Goal: Check status: Check status

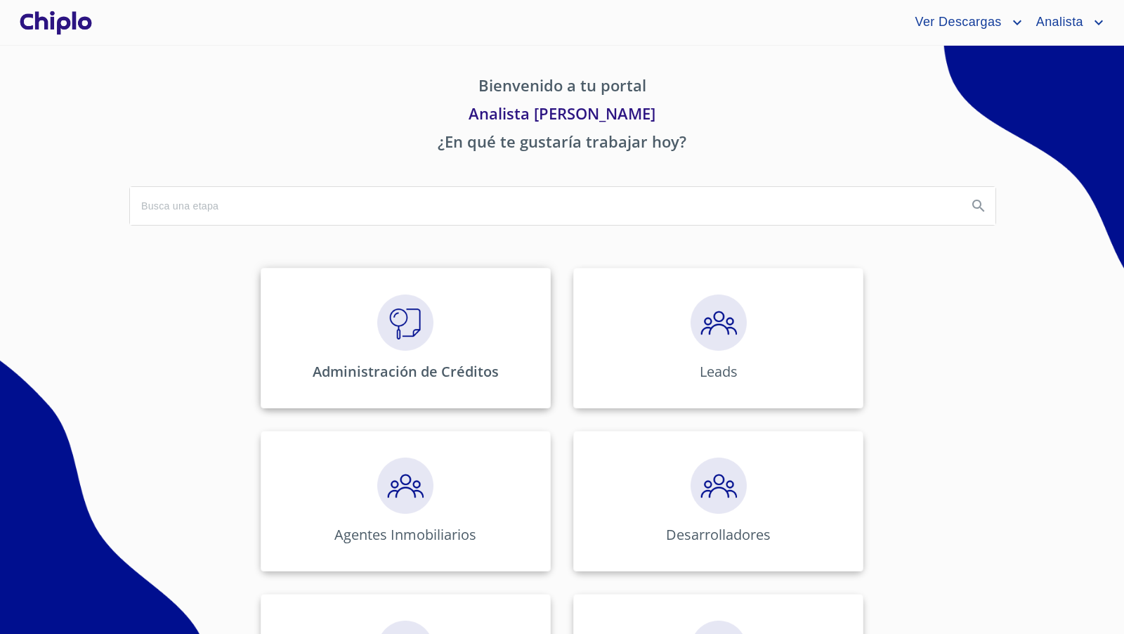
click at [413, 327] on img at bounding box center [405, 322] width 56 height 56
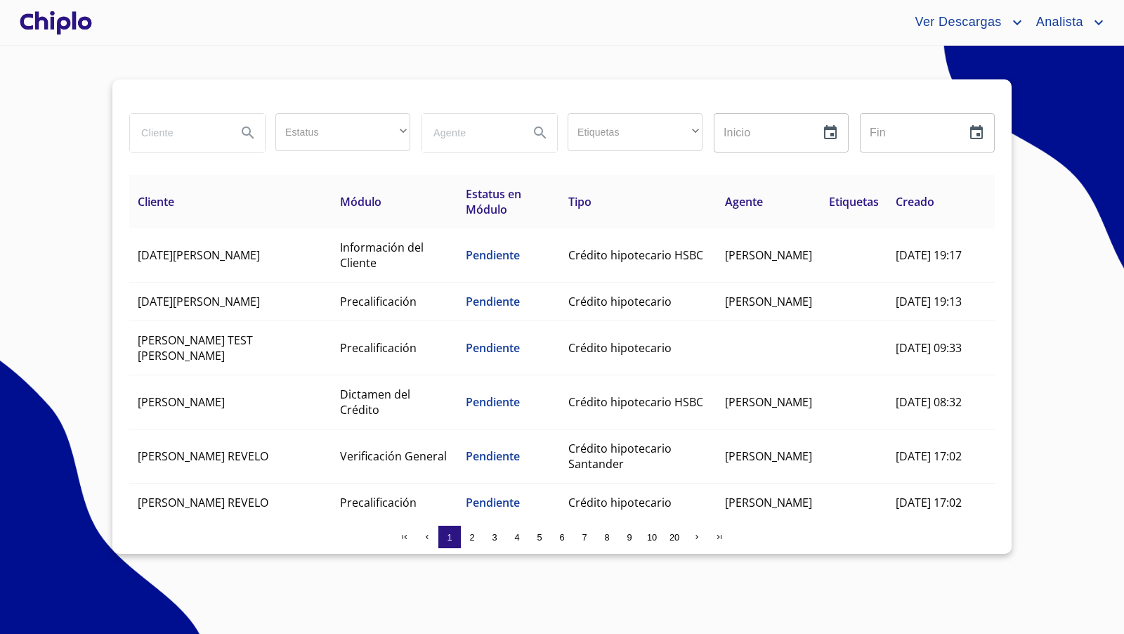
click at [197, 137] on input "search" at bounding box center [178, 133] width 96 height 38
type input "[PERSON_NAME]"
click at [56, 22] on div at bounding box center [56, 22] width 78 height 45
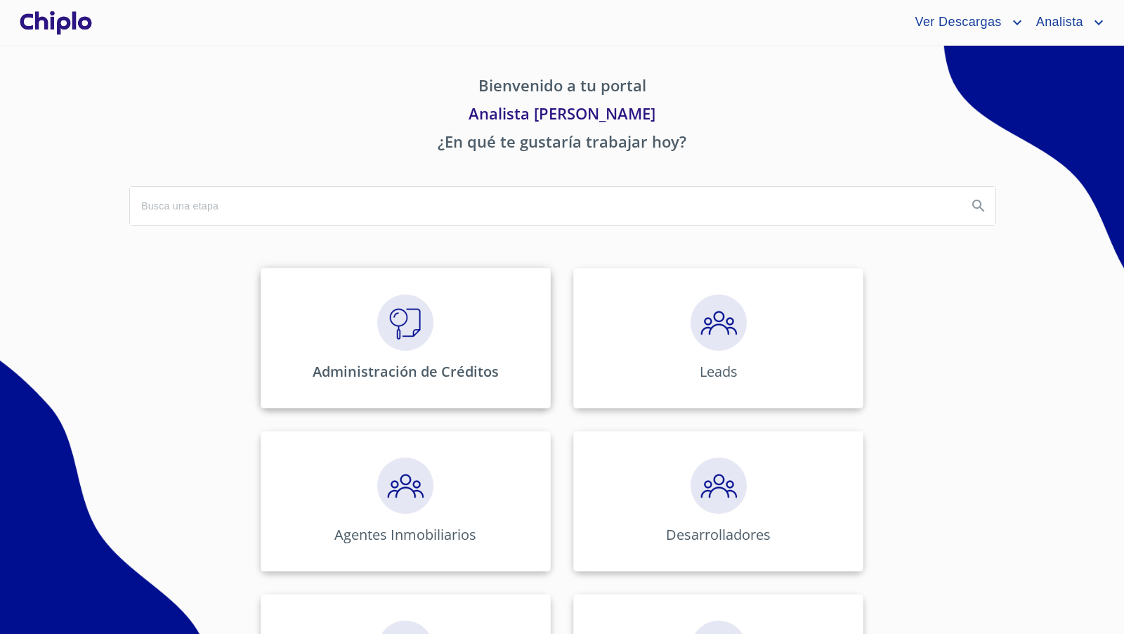
click at [407, 325] on img at bounding box center [405, 322] width 56 height 56
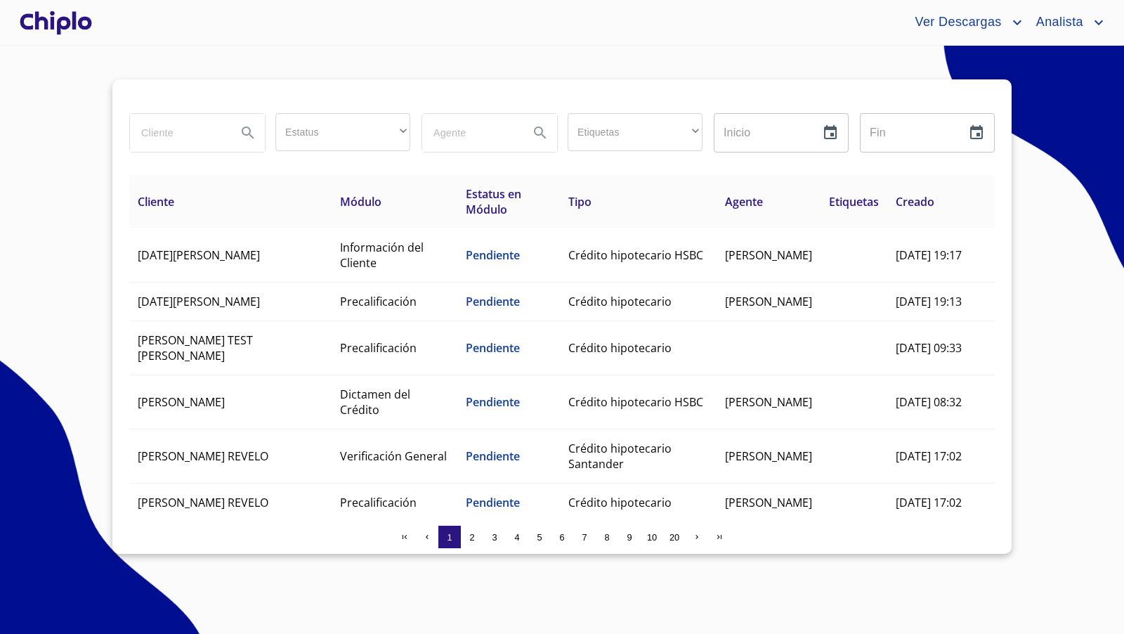
click at [174, 138] on input "search" at bounding box center [178, 133] width 96 height 38
type input "jehe"
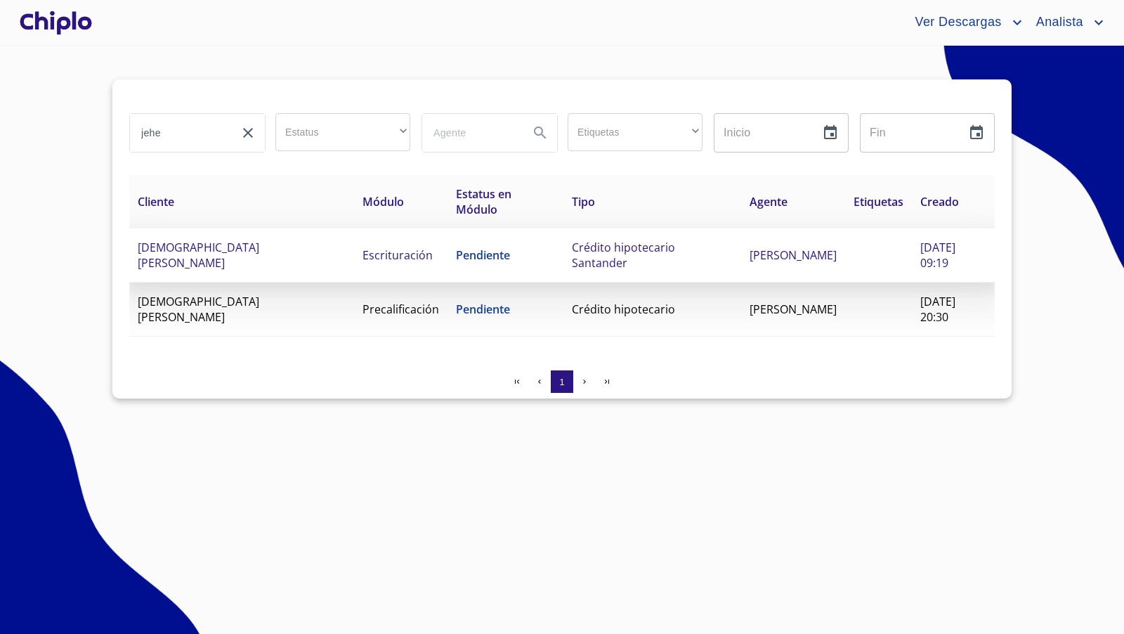
click at [606, 253] on span "Crédito hipotecario Santander" at bounding box center [623, 255] width 103 height 31
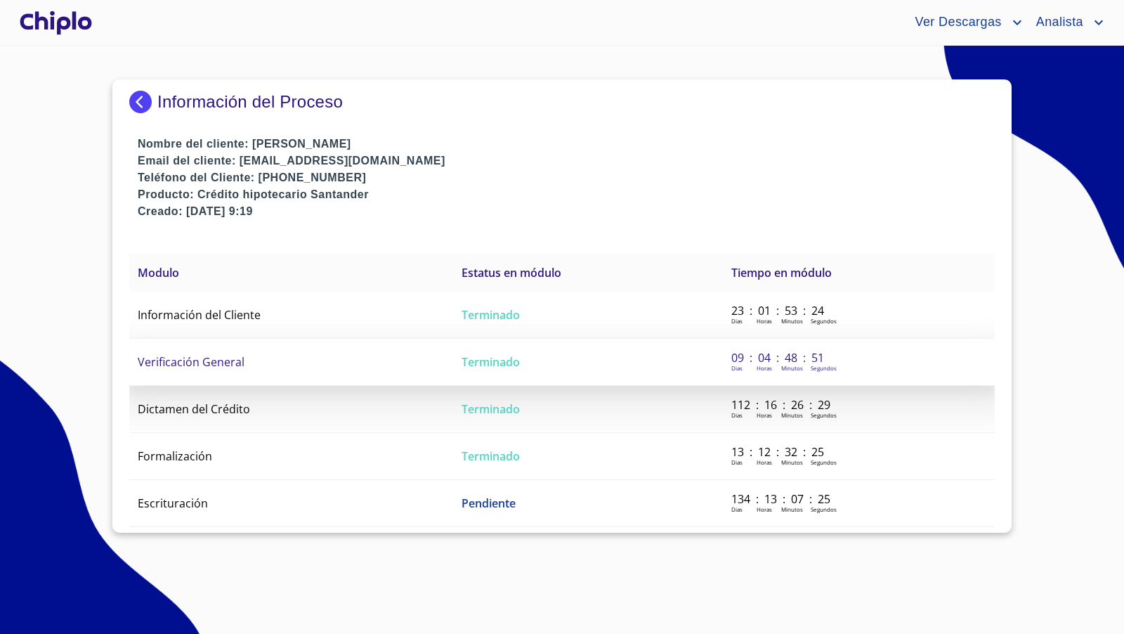
click at [241, 367] on span "Verificación General" at bounding box center [191, 361] width 107 height 15
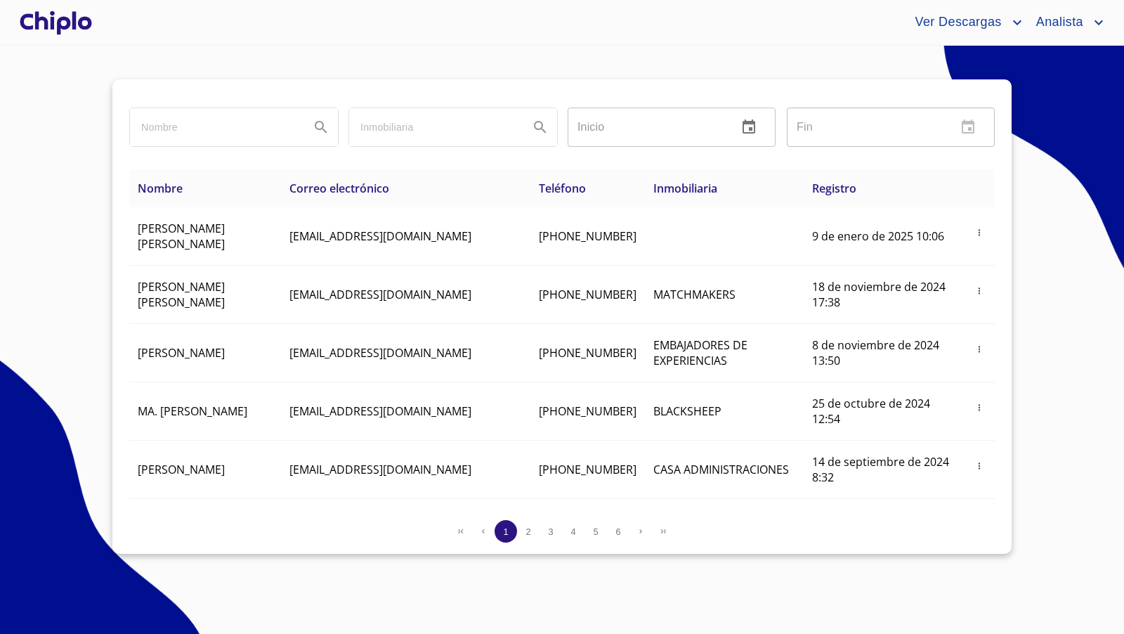
click at [64, 19] on div at bounding box center [56, 22] width 78 height 45
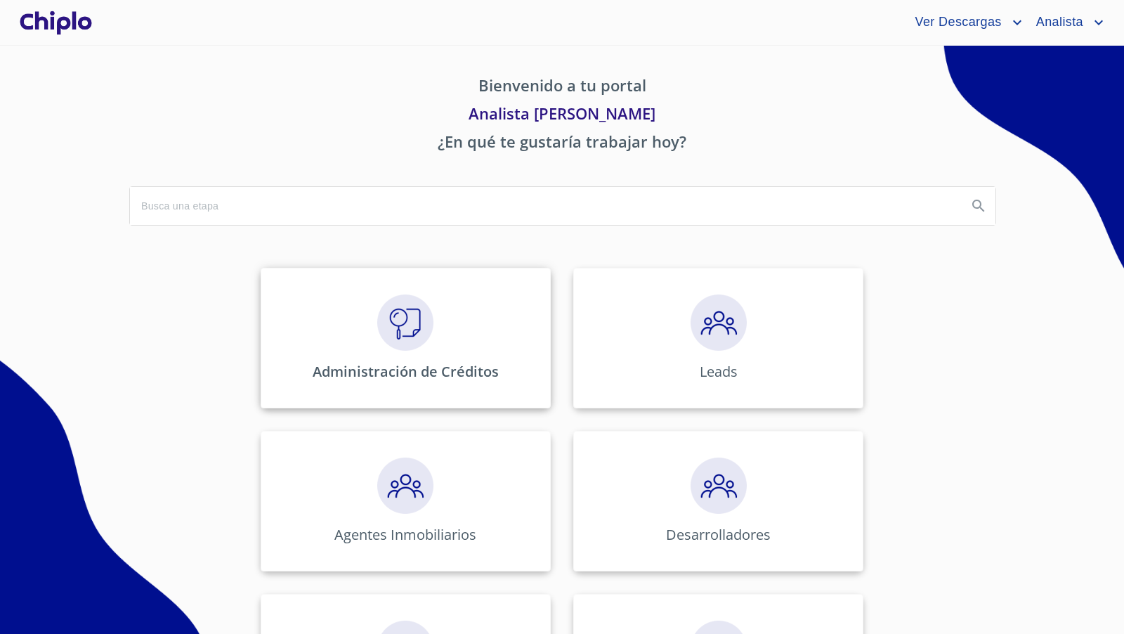
click at [395, 306] on img at bounding box center [405, 322] width 56 height 56
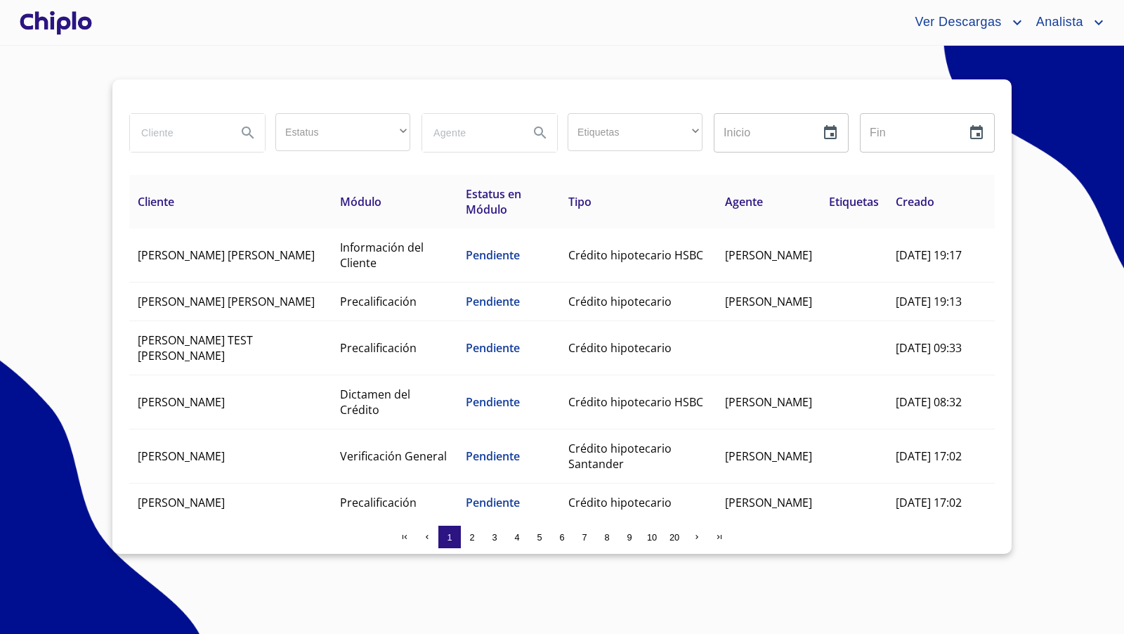
click at [180, 130] on input "search" at bounding box center [178, 133] width 96 height 38
type input "ale"
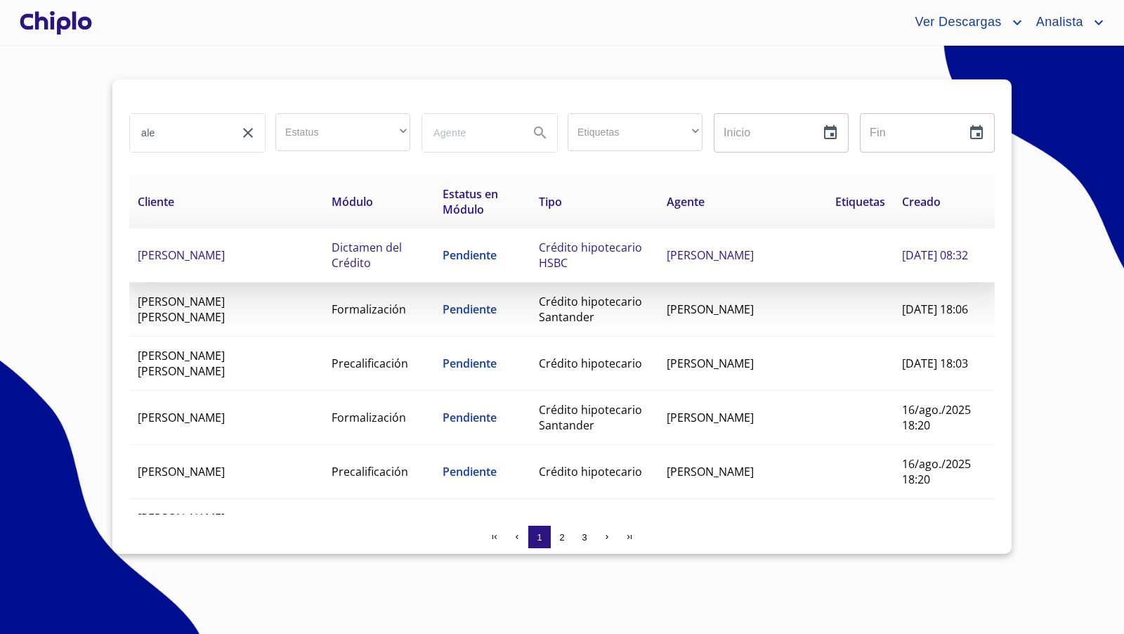
click at [225, 256] on span "ALEJANDRO MARTINEZ ANGUIS" at bounding box center [181, 254] width 87 height 15
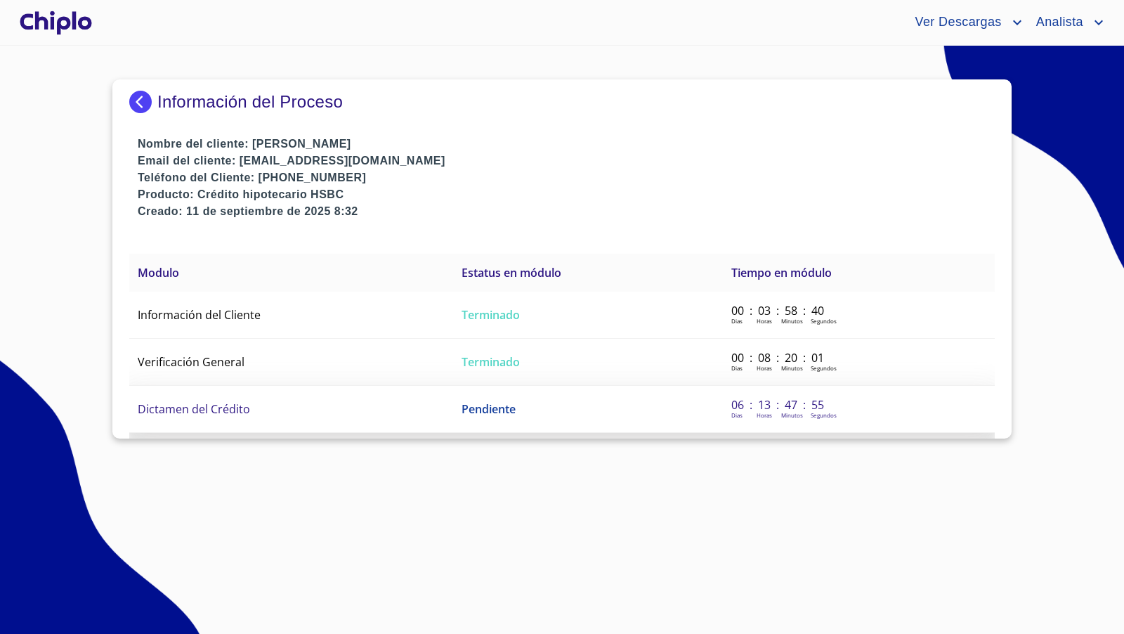
click at [193, 406] on span "Dictamen del Crédito" at bounding box center [194, 408] width 112 height 15
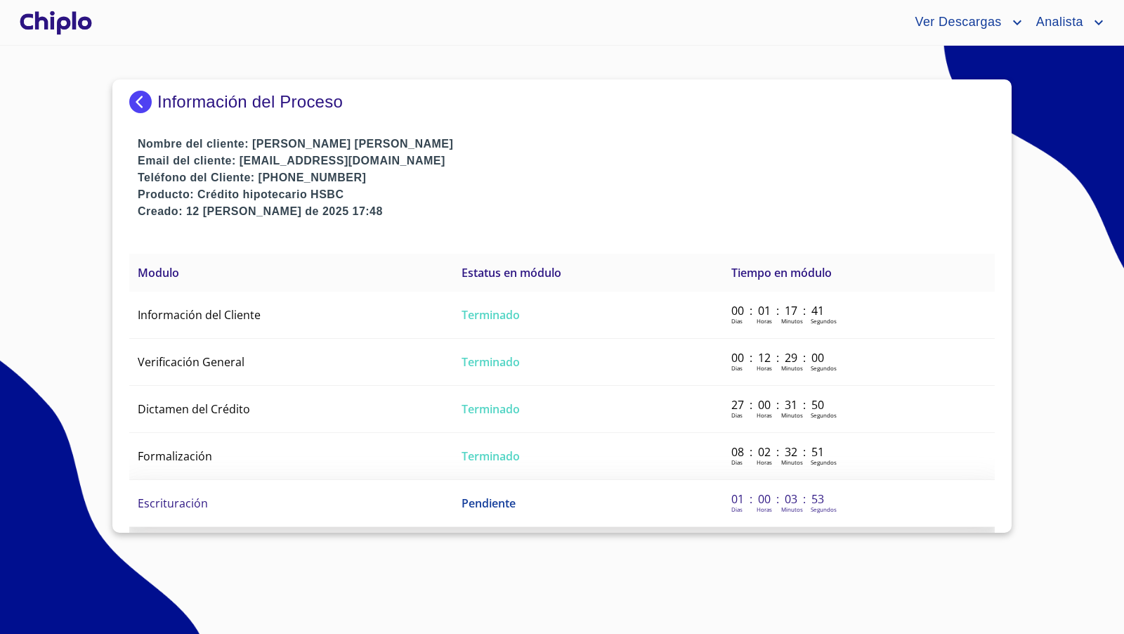
click at [185, 502] on span "Escrituración" at bounding box center [173, 502] width 70 height 15
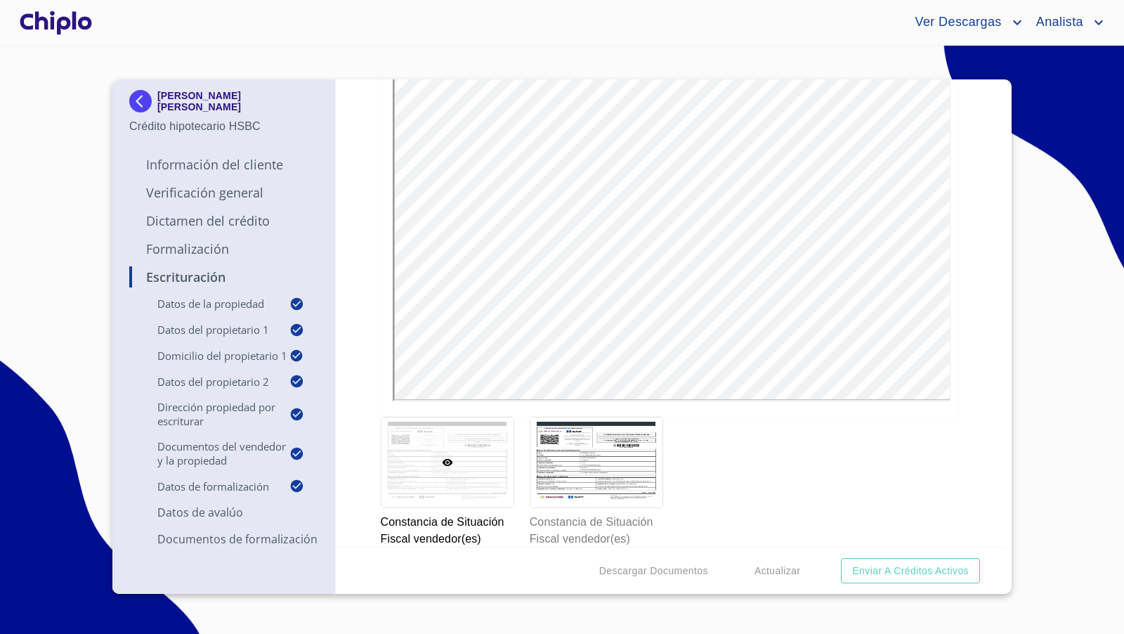
scroll to position [3116, 0]
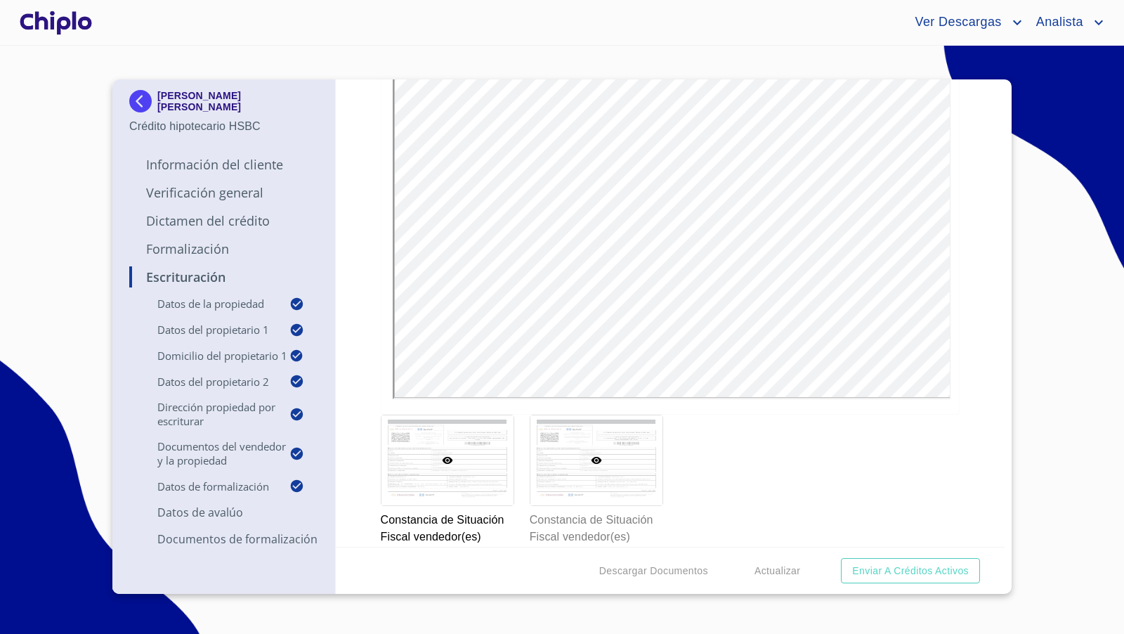
click at [592, 465] on div at bounding box center [596, 460] width 132 height 90
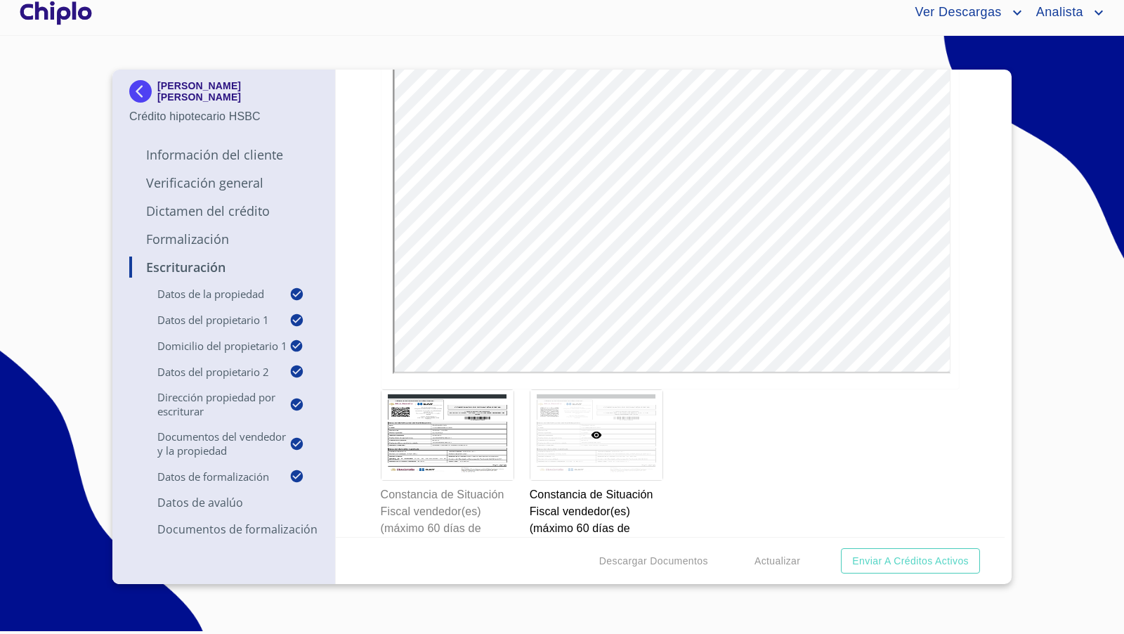
scroll to position [3131, 0]
drag, startPoint x: 621, startPoint y: 424, endPoint x: 544, endPoint y: 402, distance: 80.3
click at [544, 402] on div at bounding box center [596, 436] width 132 height 90
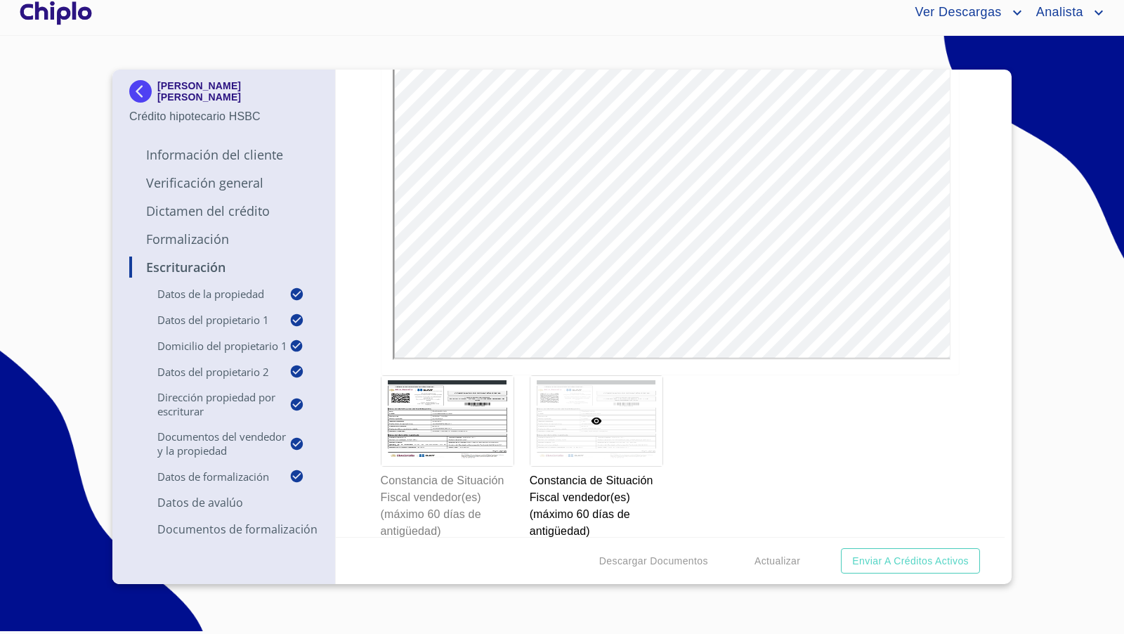
scroll to position [3148, 0]
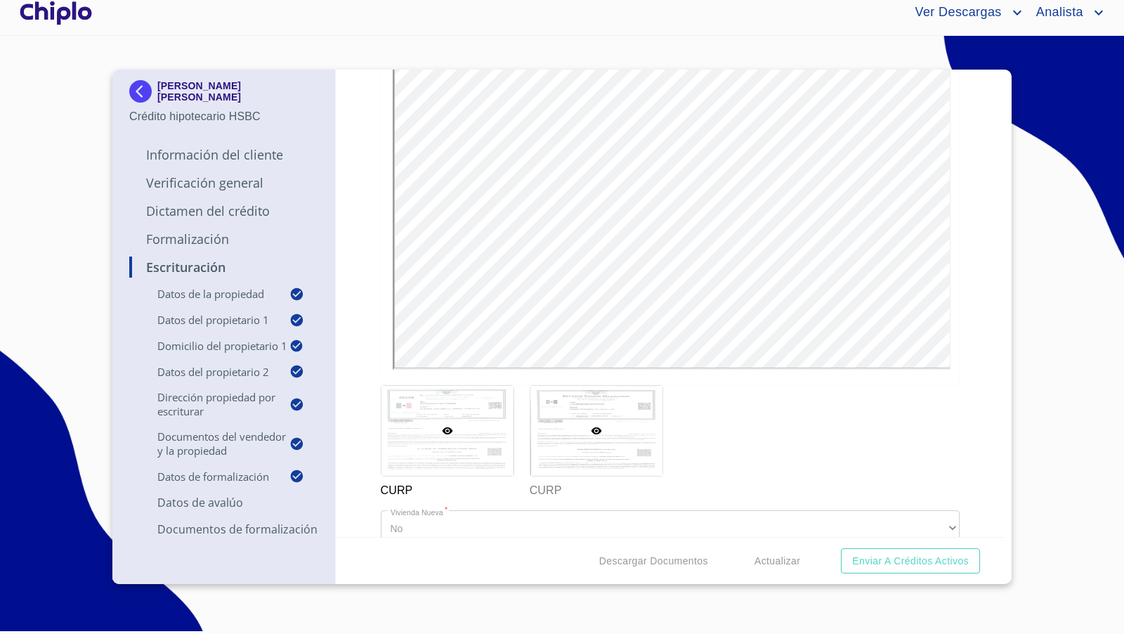
click at [573, 438] on div at bounding box center [596, 431] width 132 height 90
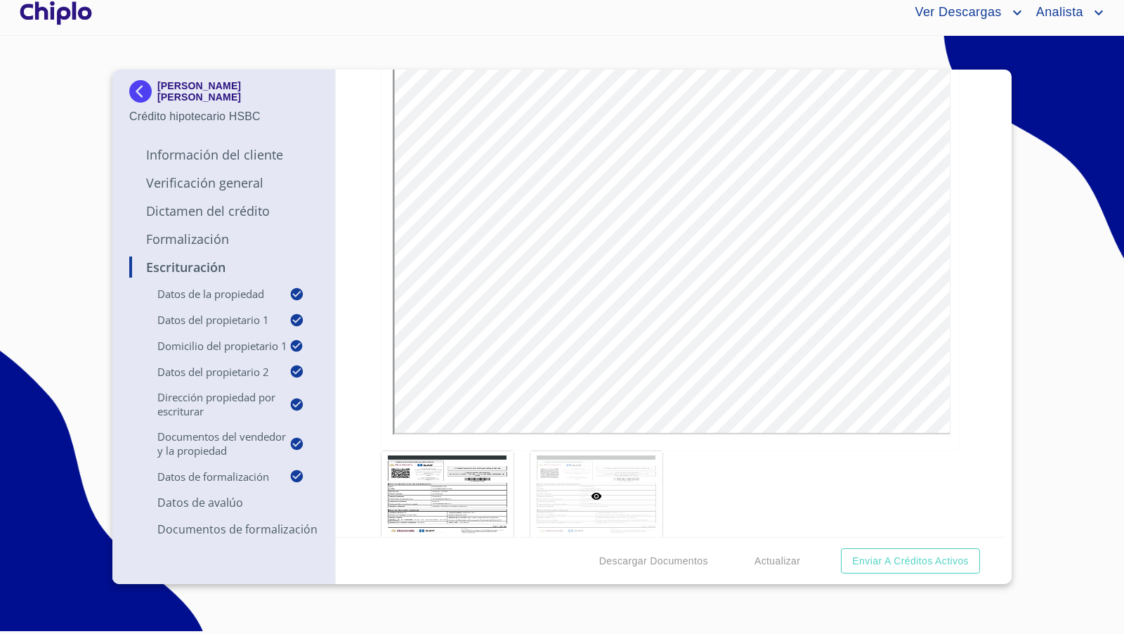
scroll to position [3072, 0]
click at [601, 500] on div at bounding box center [596, 494] width 132 height 90
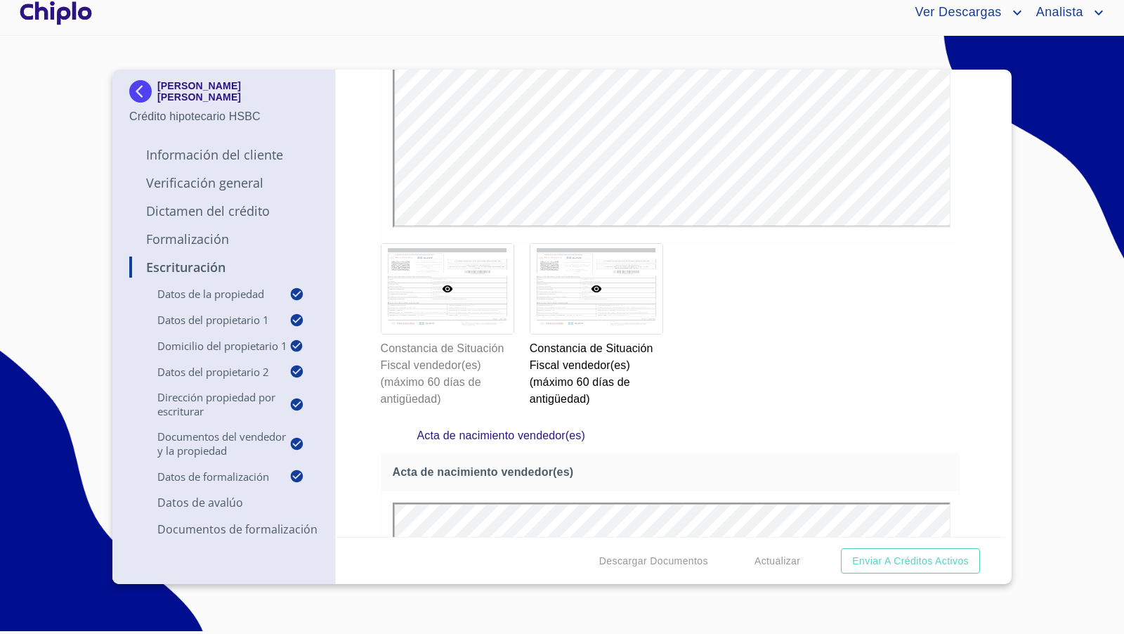
click at [473, 317] on div at bounding box center [447, 289] width 132 height 90
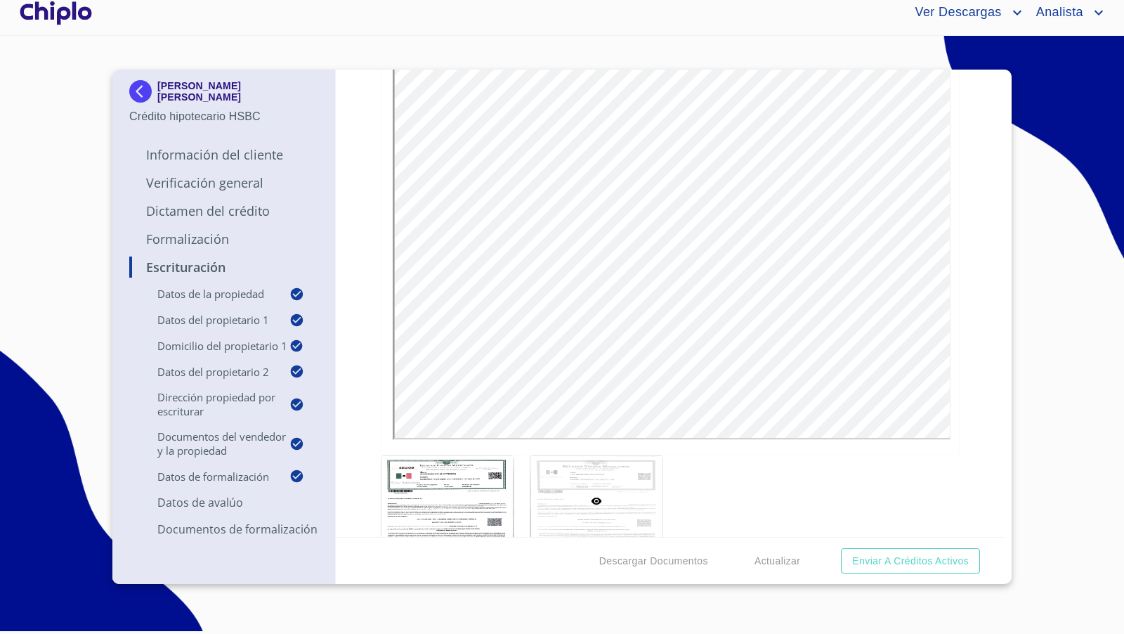
scroll to position [5675, 0]
click at [480, 493] on div at bounding box center [447, 494] width 132 height 90
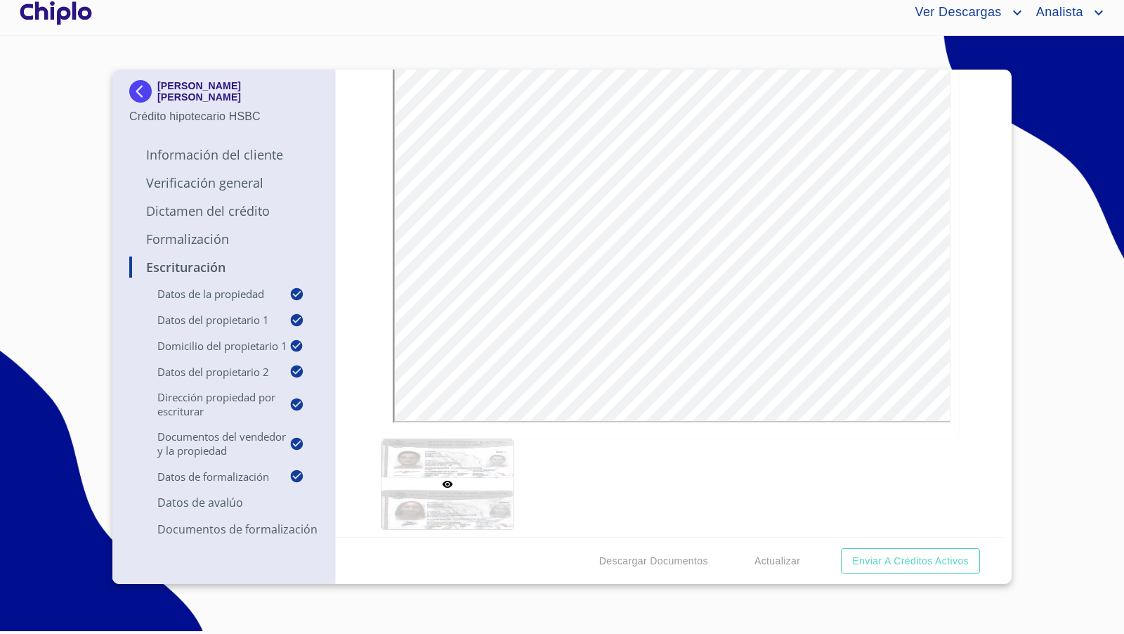
click at [977, 341] on div "Escrituración Datos de la propiedad Tipo de propiedad   * DEPARTAMENTO ​ Años d…" at bounding box center [670, 303] width 669 height 467
click at [977, 364] on div "Escrituración Datos de la propiedad Tipo de propiedad   * DEPARTAMENTO ​ Años d…" at bounding box center [670, 303] width 669 height 467
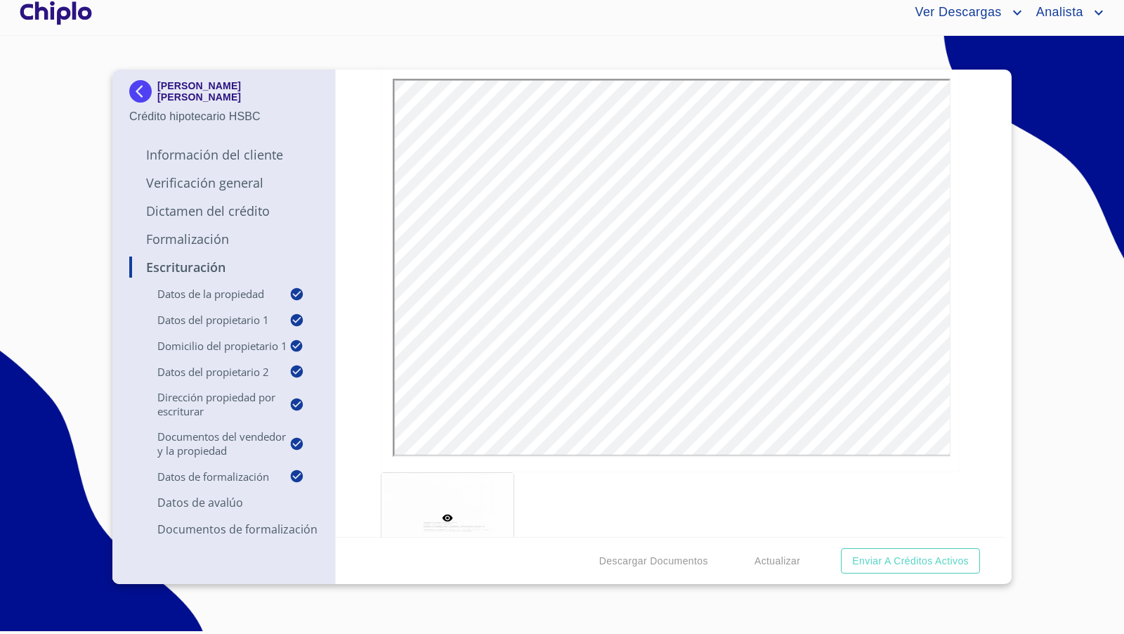
scroll to position [7504, 0]
click at [969, 280] on div "Escrituración Datos de la propiedad Tipo de propiedad   * DEPARTAMENTO ​ Años d…" at bounding box center [670, 303] width 669 height 467
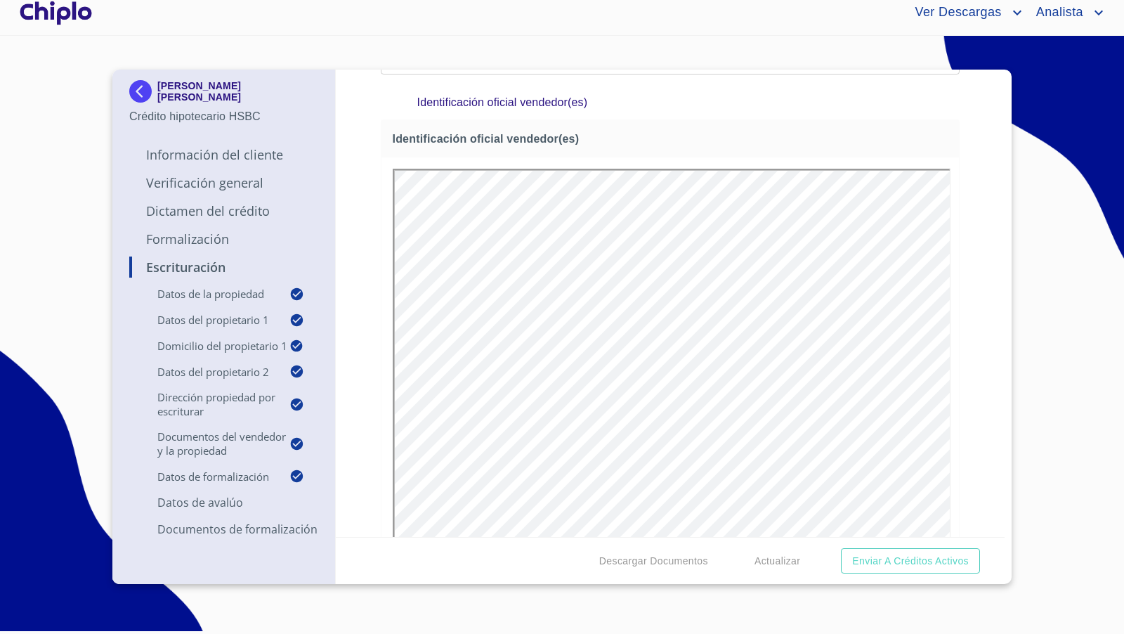
scroll to position [2326, 0]
